Goal: Task Accomplishment & Management: Manage account settings

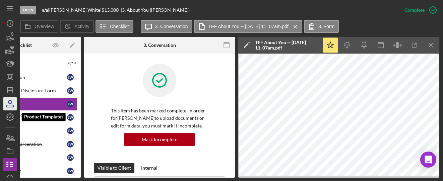
scroll to position [223, 0]
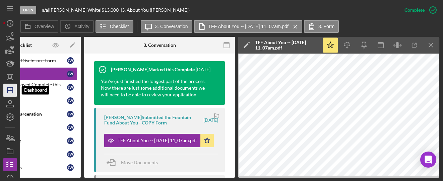
click at [7, 92] on polygon "button" at bounding box center [9, 90] width 5 height 5
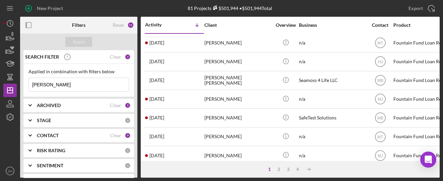
drag, startPoint x: 58, startPoint y: 84, endPoint x: 28, endPoint y: 84, distance: 29.5
click at [29, 84] on div "[PERSON_NAME] Icon/Menu Close" at bounding box center [79, 85] width 101 height 14
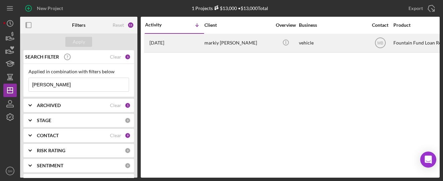
type input "[PERSON_NAME]"
click at [212, 41] on div "markiy [PERSON_NAME]" at bounding box center [238, 43] width 67 height 18
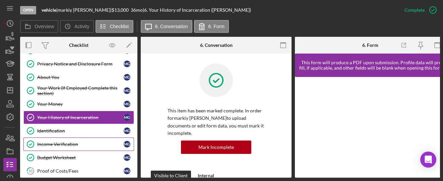
scroll to position [33, 0]
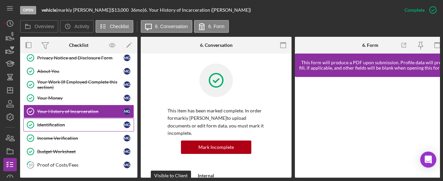
click at [54, 128] on link "Identification Identification m g" at bounding box center [78, 124] width 111 height 13
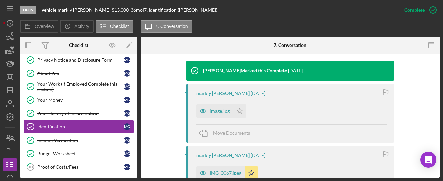
scroll to position [223, 0]
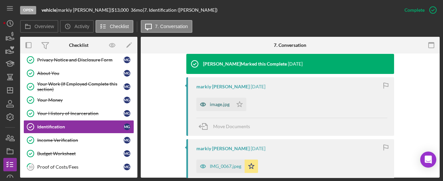
click at [224, 102] on div "image.jpg" at bounding box center [220, 104] width 20 height 5
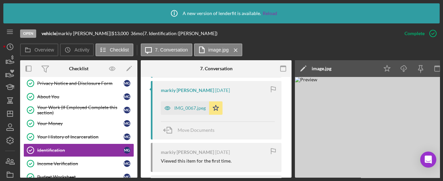
scroll to position [320, 0]
click at [171, 102] on icon "button" at bounding box center [167, 108] width 13 height 13
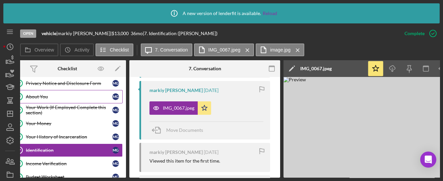
click at [36, 98] on div "About You" at bounding box center [69, 96] width 87 height 5
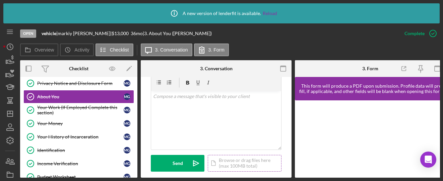
scroll to position [223, 0]
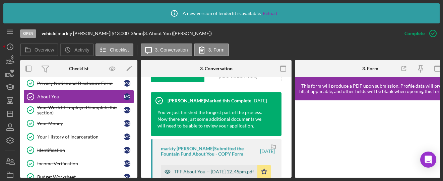
click at [186, 169] on div "TFF About You -- [DATE] 12_45pm.pdf" at bounding box center [214, 171] width 80 height 5
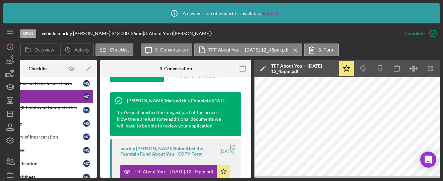
scroll to position [0, 48]
